Goal: Check status

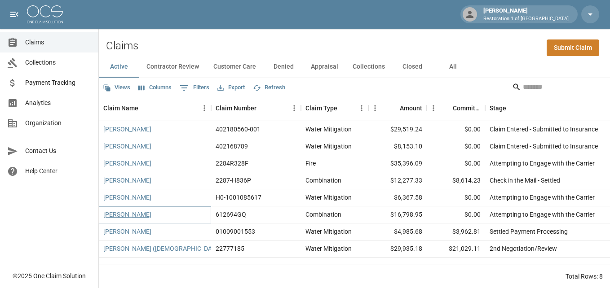
click at [121, 214] on link "[PERSON_NAME]" at bounding box center [127, 214] width 48 height 9
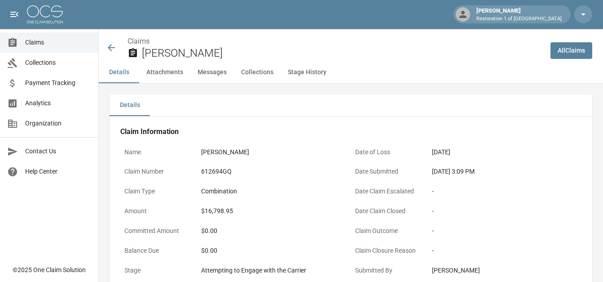
click at [577, 55] on link "All Claims" at bounding box center [572, 50] width 42 height 17
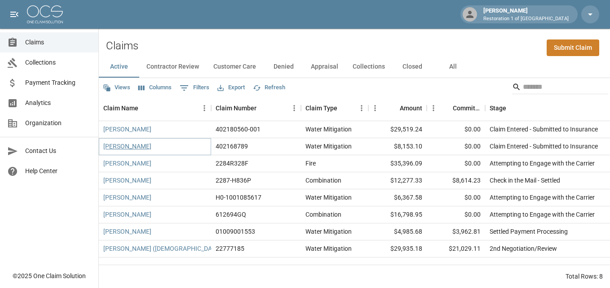
click at [128, 146] on link "[PERSON_NAME]" at bounding box center [127, 146] width 48 height 9
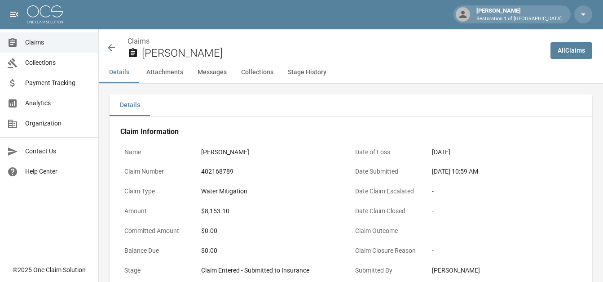
click at [571, 44] on link "All Claims" at bounding box center [572, 50] width 42 height 17
